Goal: Task Accomplishment & Management: Use online tool/utility

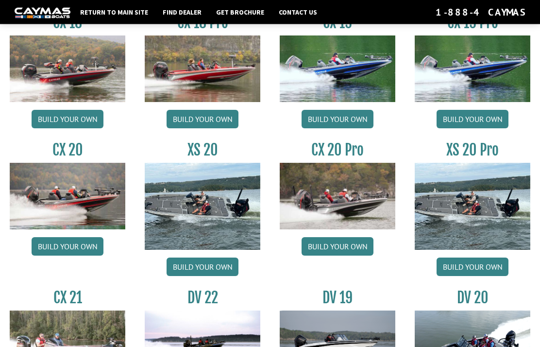
scroll to position [797, 0]
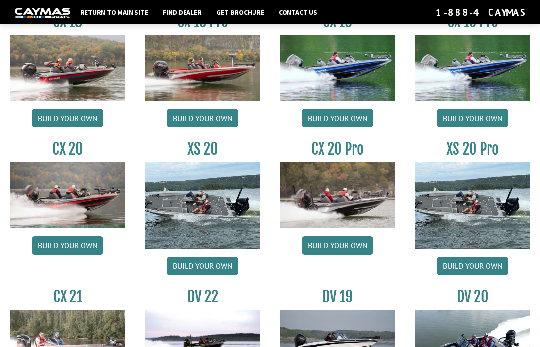
click at [477, 272] on link "Build your own" at bounding box center [473, 265] width 72 height 18
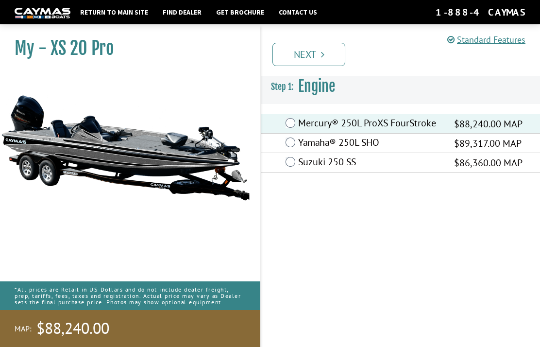
scroll to position [39, 0]
click at [313, 58] on link "Next" at bounding box center [308, 54] width 73 height 23
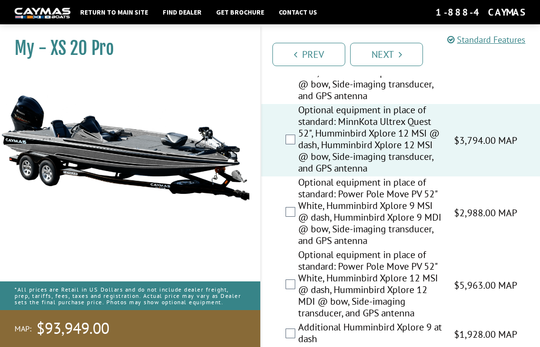
scroll to position [752, 0]
click at [394, 58] on link "Next" at bounding box center [386, 54] width 73 height 23
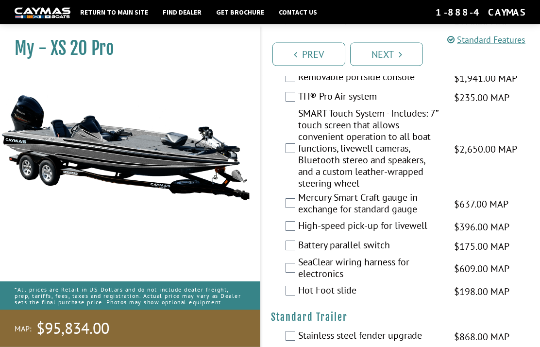
scroll to position [2171, 0]
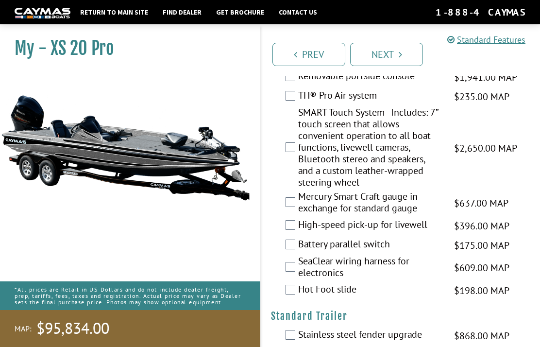
click at [285, 235] on div "High-speed pick-up for livewell $396.00 MAP $468.00 MSRP" at bounding box center [400, 225] width 279 height 19
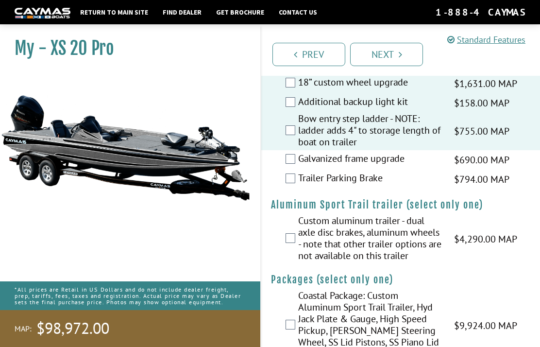
scroll to position [2492, 0]
click at [389, 59] on link "Next" at bounding box center [386, 54] width 73 height 23
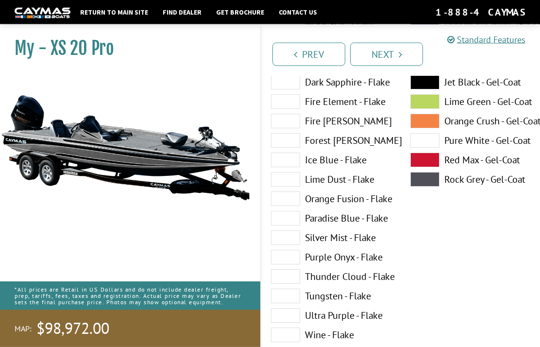
scroll to position [134, 0]
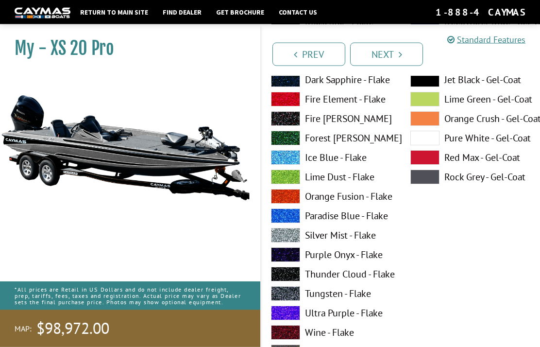
click at [289, 277] on span at bounding box center [285, 274] width 29 height 15
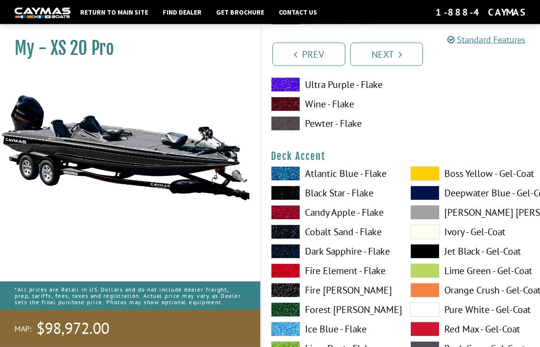
scroll to position [363, 0]
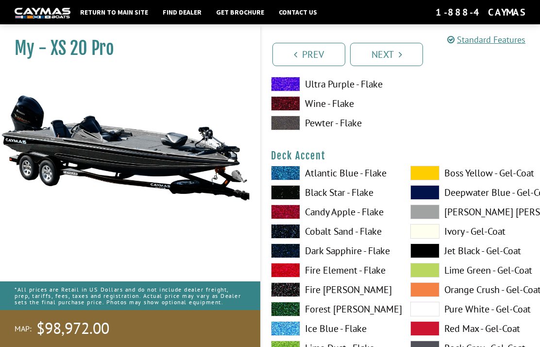
click at [393, 59] on link "Next" at bounding box center [386, 54] width 73 height 23
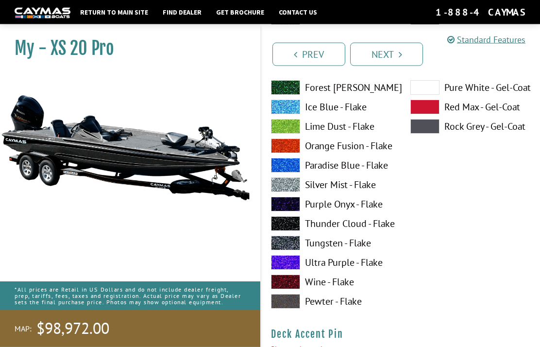
scroll to position [588, 0]
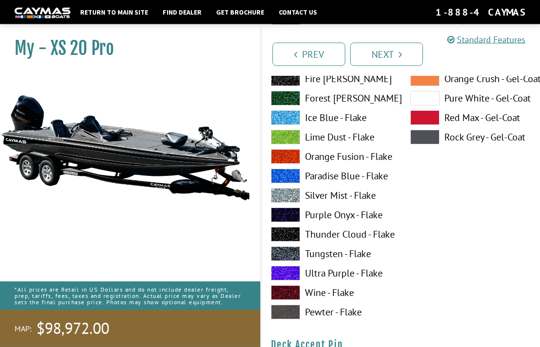
click at [389, 59] on link "Next" at bounding box center [386, 54] width 73 height 23
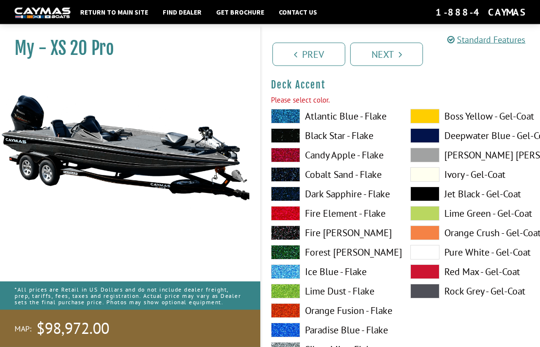
scroll to position [434, 0]
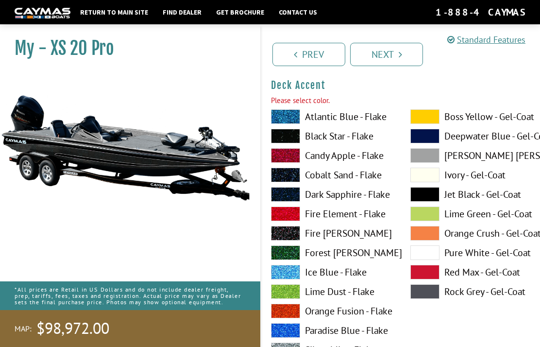
click at [350, 195] on label "Dark Sapphire - Flake" at bounding box center [331, 194] width 120 height 15
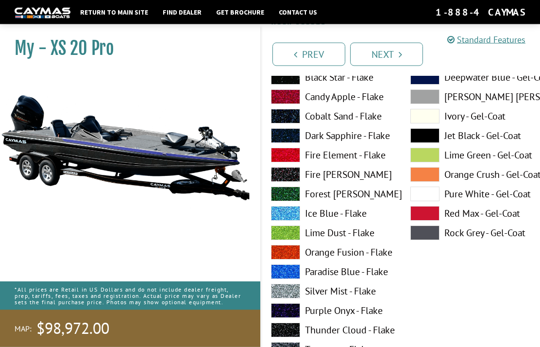
scroll to position [494, 0]
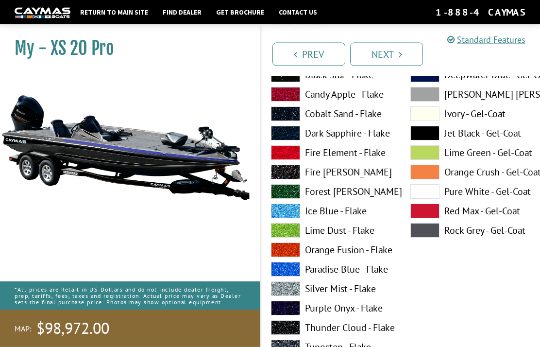
click at [356, 292] on label "Silver Mist - Flake" at bounding box center [331, 289] width 120 height 15
click at [400, 54] on icon "Pagination" at bounding box center [400, 55] width 3 height 10
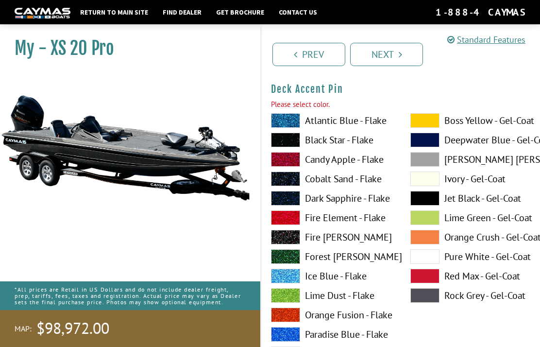
scroll to position [833, 0]
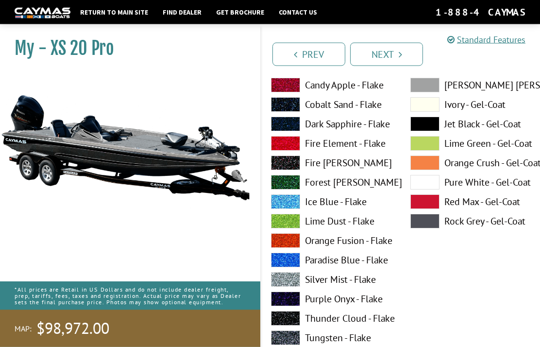
click at [293, 283] on span at bounding box center [285, 279] width 29 height 15
click at [401, 59] on link "Next" at bounding box center [386, 54] width 73 height 23
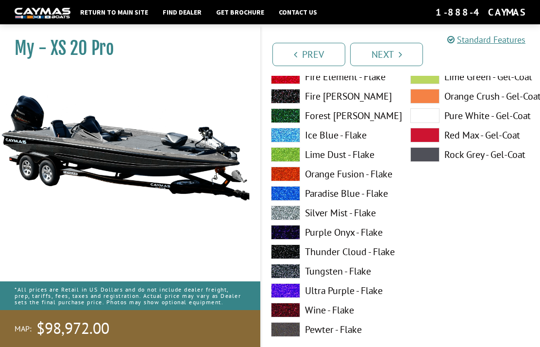
scroll to position [1234, 0]
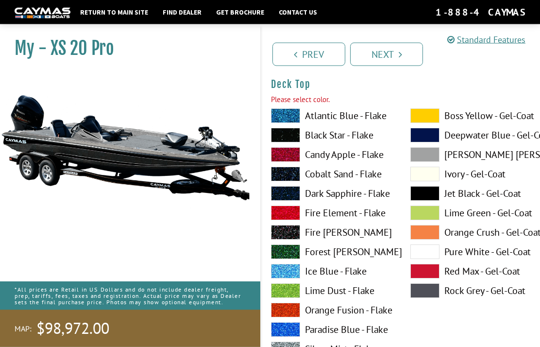
click at [288, 346] on span at bounding box center [285, 349] width 29 height 15
click at [397, 54] on link "Next" at bounding box center [386, 54] width 73 height 23
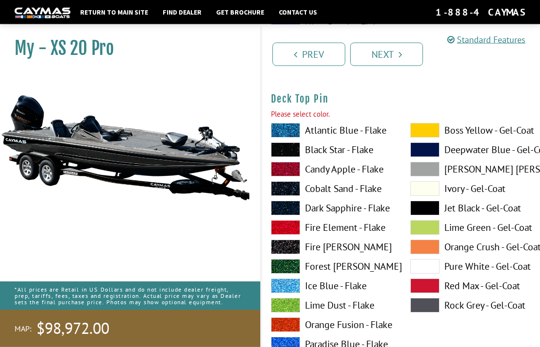
scroll to position [1634, 0]
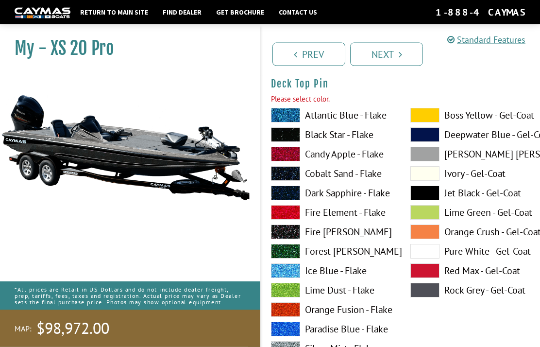
click at [286, 346] on span at bounding box center [285, 348] width 29 height 15
click at [402, 52] on icon "Pagination" at bounding box center [400, 55] width 3 height 10
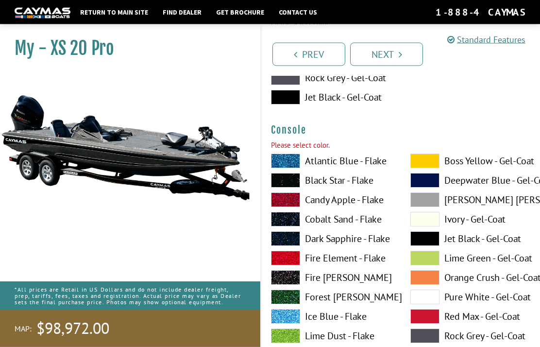
scroll to position [2110, 0]
click at [396, 54] on link "Next" at bounding box center [386, 54] width 73 height 23
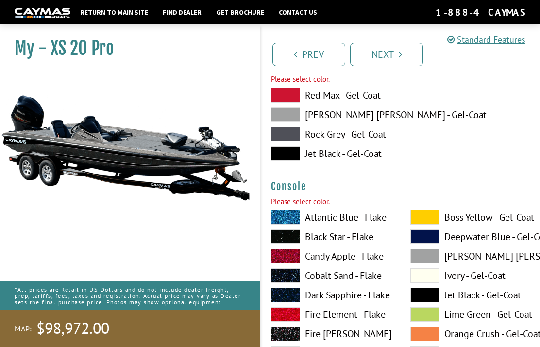
scroll to position [2034, 0]
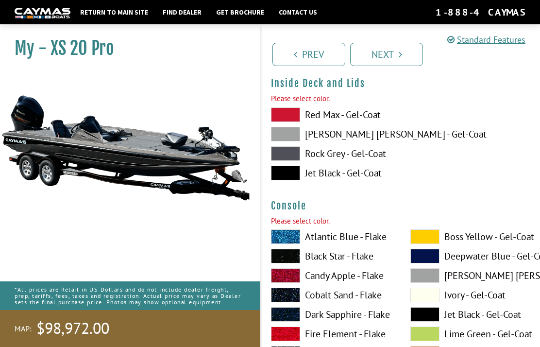
click at [285, 141] on span at bounding box center [285, 134] width 29 height 15
click at [400, 52] on icon "Pagination" at bounding box center [400, 55] width 3 height 10
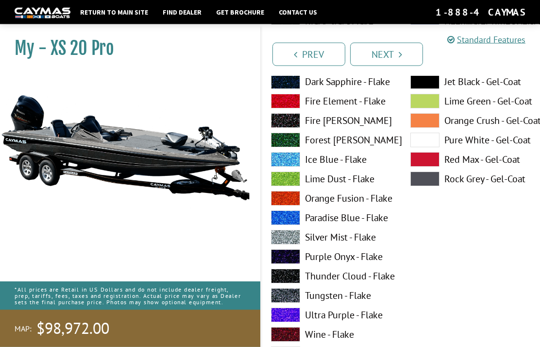
scroll to position [2253, 0]
click at [291, 300] on span at bounding box center [285, 295] width 29 height 15
click at [400, 54] on icon "Pagination" at bounding box center [400, 55] width 3 height 10
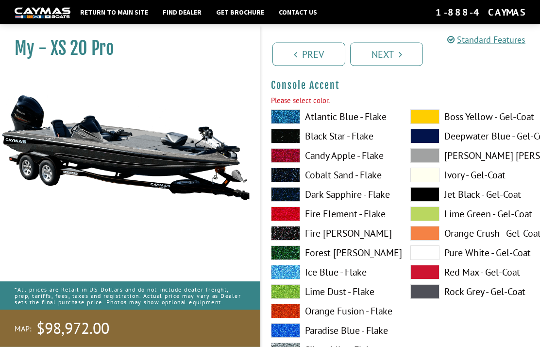
scroll to position [2543, 0]
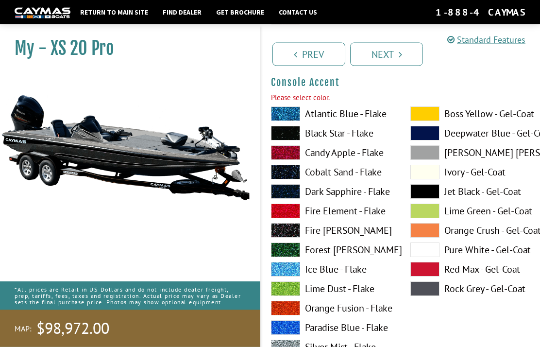
click at [286, 346] on span at bounding box center [285, 347] width 29 height 15
click at [398, 60] on link "Next" at bounding box center [386, 54] width 73 height 23
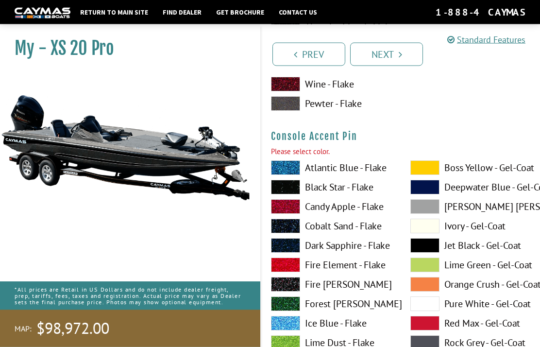
scroll to position [2944, 0]
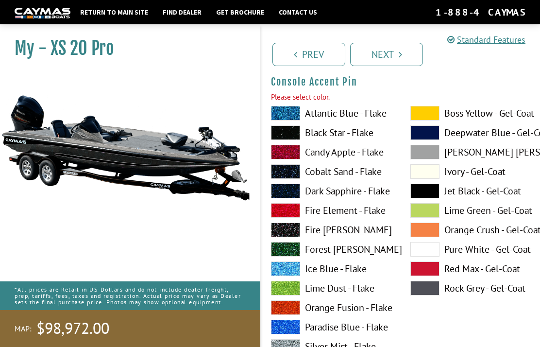
click at [290, 346] on span at bounding box center [285, 346] width 29 height 15
click at [402, 52] on icon "Pagination" at bounding box center [400, 55] width 3 height 10
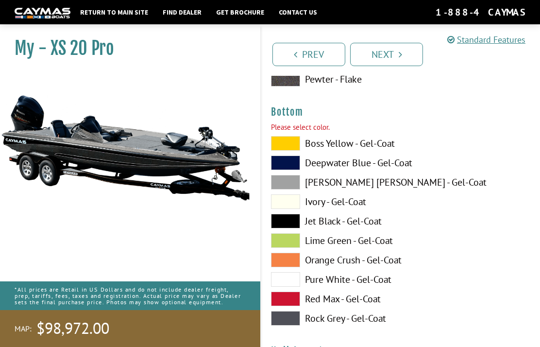
scroll to position [3343, 0]
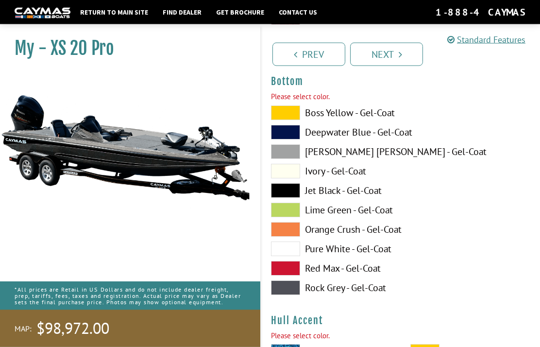
click at [281, 154] on span at bounding box center [285, 152] width 29 height 15
click at [386, 55] on link "Next" at bounding box center [386, 54] width 73 height 23
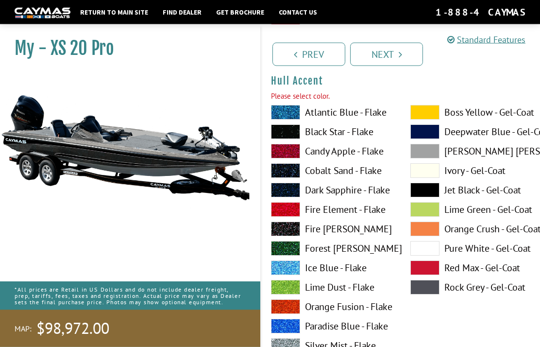
scroll to position [3566, 0]
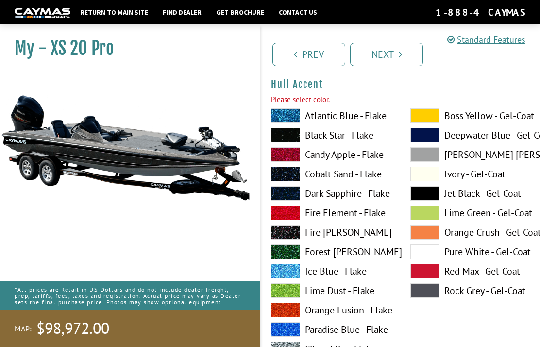
click at [379, 52] on link "Next" at bounding box center [386, 54] width 73 height 23
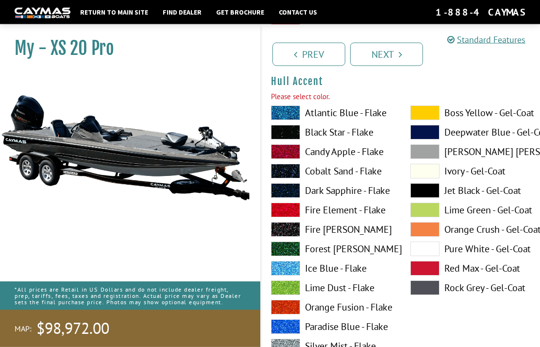
scroll to position [3569, 0]
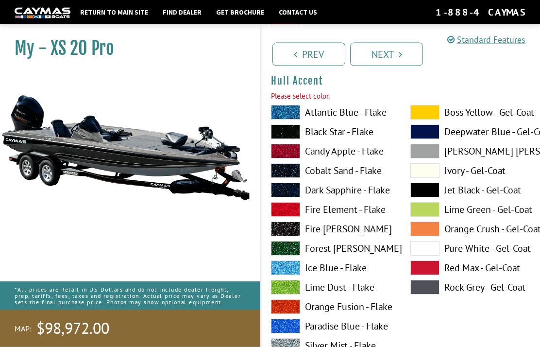
click at [384, 59] on link "Next" at bounding box center [386, 54] width 73 height 23
click at [276, 346] on span at bounding box center [285, 346] width 29 height 15
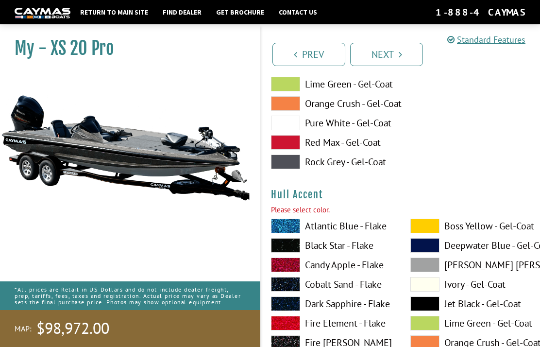
scroll to position [3455, 0]
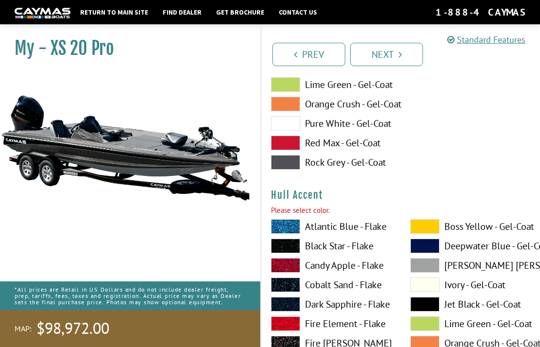
click at [399, 54] on icon "Pagination" at bounding box center [400, 55] width 3 height 10
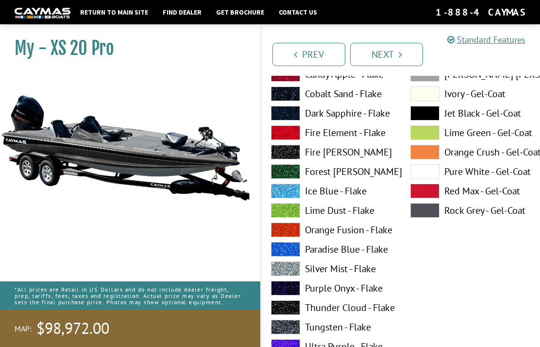
scroll to position [3969, 0]
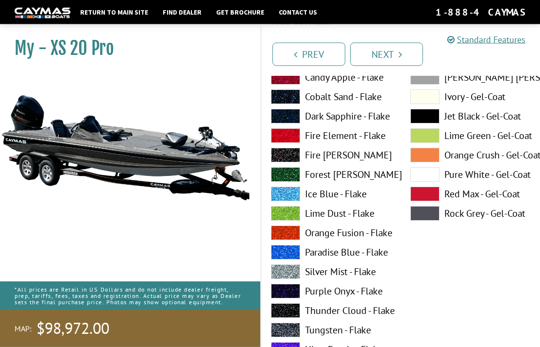
click at [289, 279] on span at bounding box center [285, 272] width 29 height 15
click at [403, 52] on link "Next" at bounding box center [386, 54] width 73 height 23
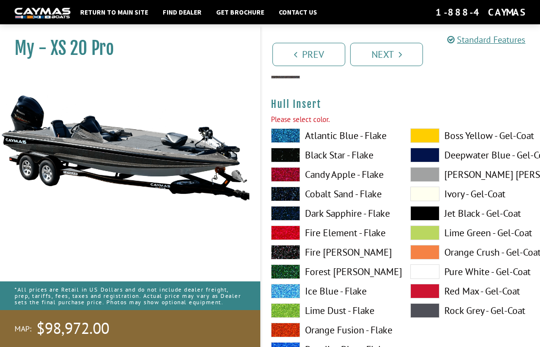
scroll to position [4369, 0]
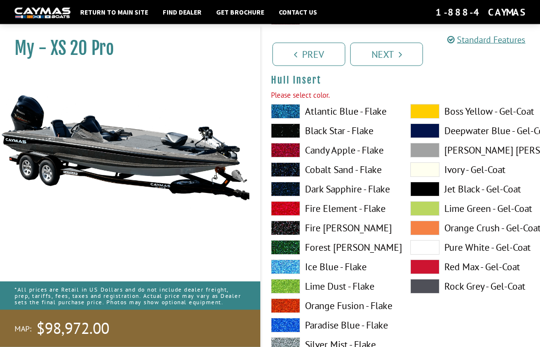
click at [287, 346] on span at bounding box center [285, 345] width 29 height 15
click at [402, 54] on icon "Pagination" at bounding box center [400, 55] width 3 height 10
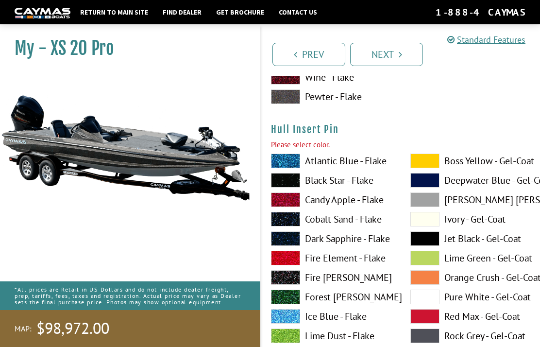
scroll to position [4769, 0]
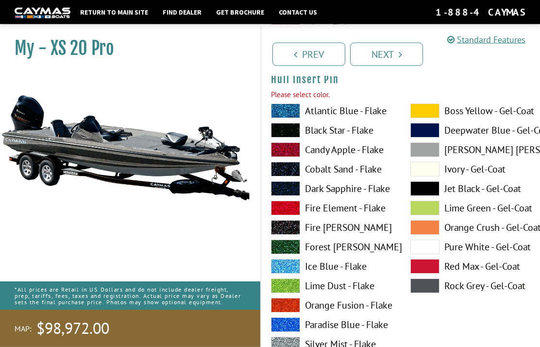
click at [293, 346] on span at bounding box center [285, 344] width 29 height 15
click at [399, 57] on icon "Pagination" at bounding box center [400, 55] width 3 height 10
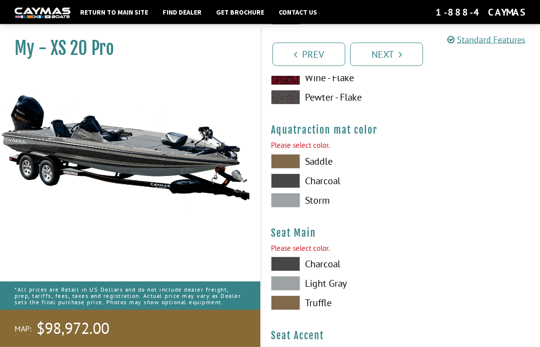
scroll to position [5169, 0]
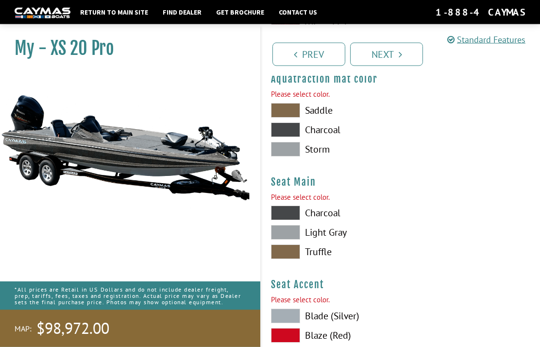
click at [289, 118] on span at bounding box center [285, 110] width 29 height 15
click at [291, 259] on span at bounding box center [285, 251] width 29 height 15
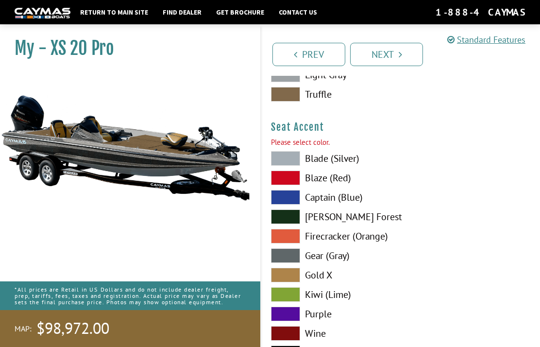
scroll to position [5334, 0]
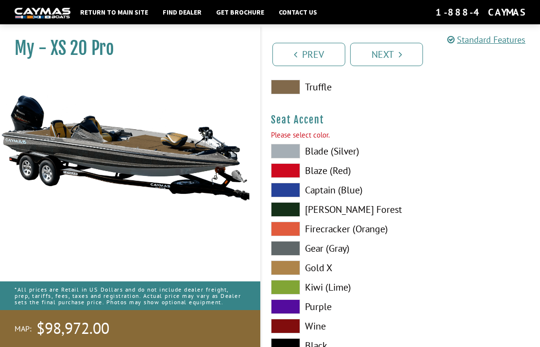
click at [291, 346] on span at bounding box center [285, 345] width 29 height 15
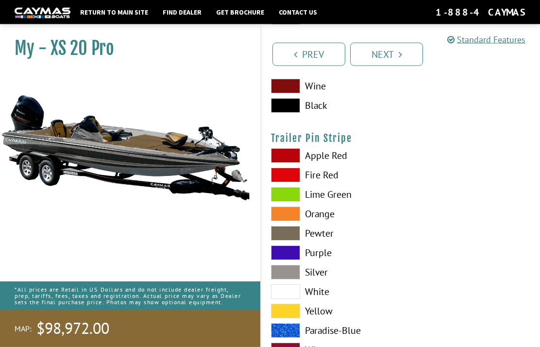
scroll to position [5583, 0]
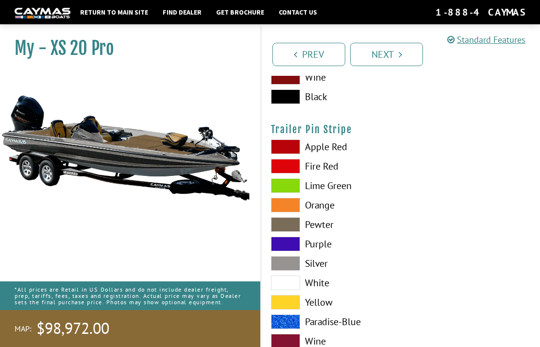
click at [392, 53] on link "Next" at bounding box center [386, 54] width 73 height 23
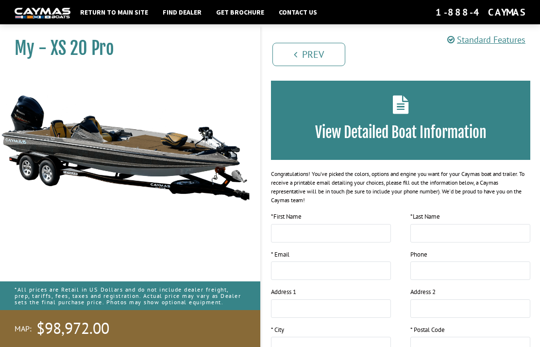
scroll to position [0, 0]
